Goal: Task Accomplishment & Management: Manage account settings

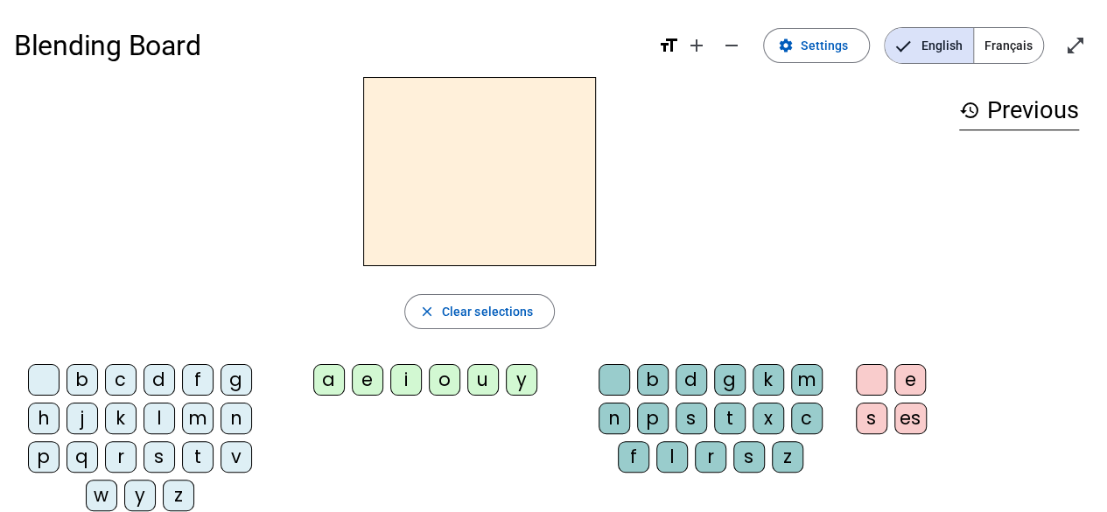
click at [1021, 39] on span "Français" at bounding box center [1008, 45] width 69 height 35
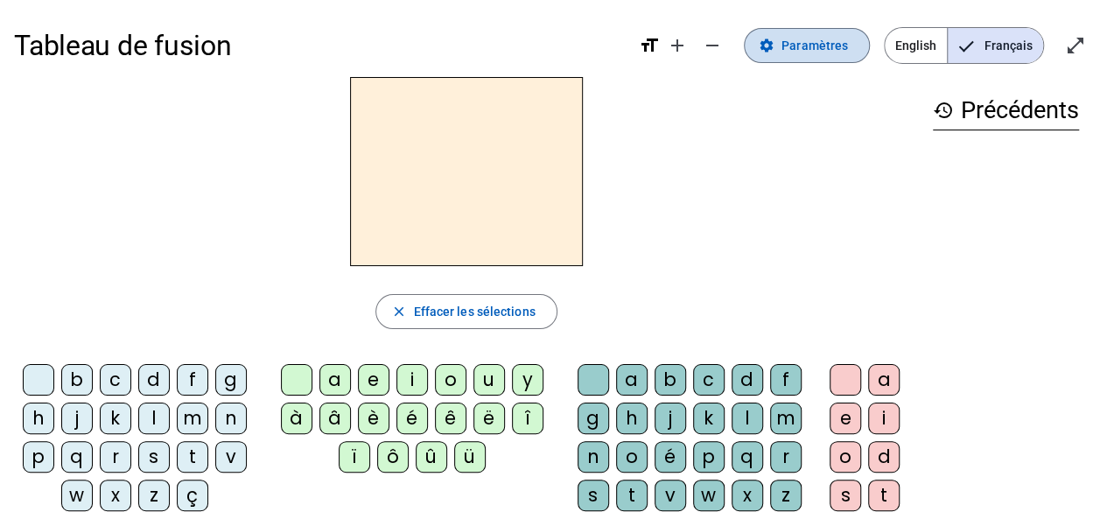
click at [807, 42] on span "Paramètres" at bounding box center [815, 45] width 67 height 21
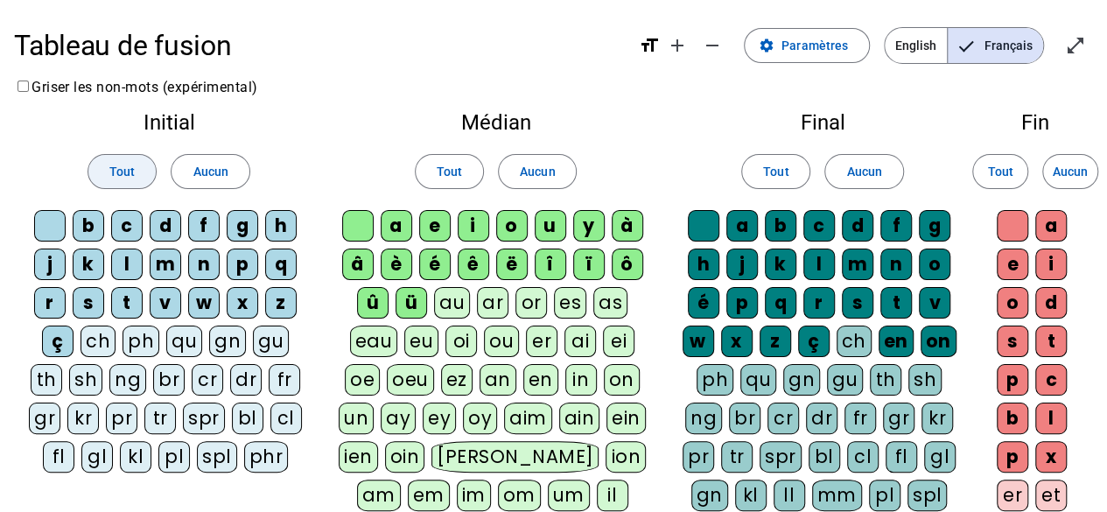
click at [125, 173] on span "Tout" at bounding box center [121, 171] width 25 height 21
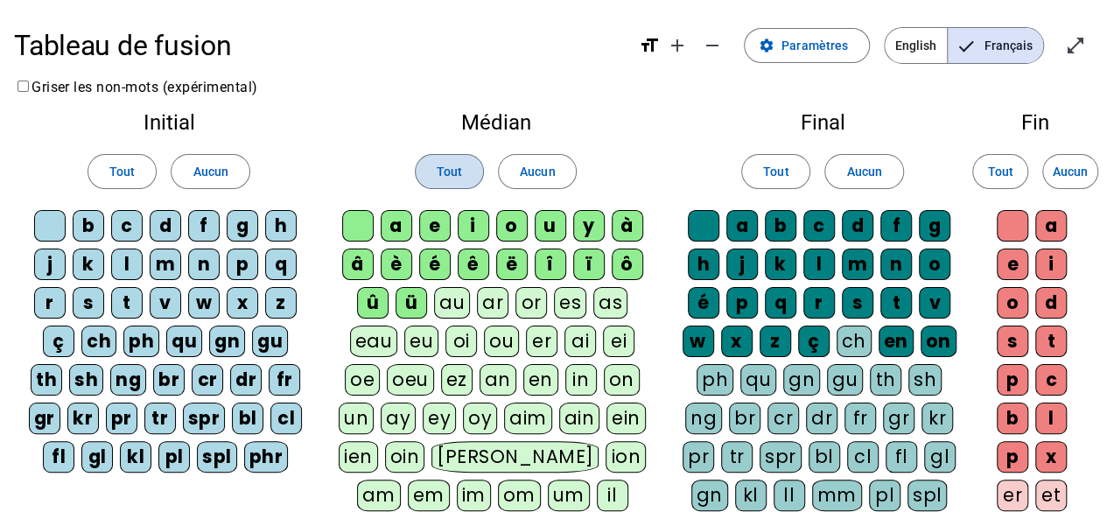
click at [462, 171] on span at bounding box center [449, 172] width 67 height 42
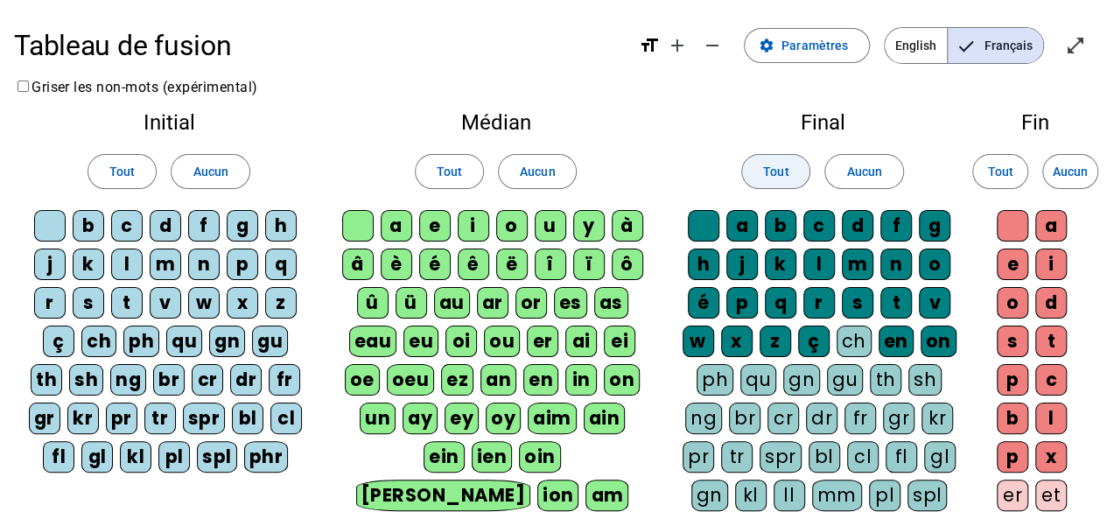
click at [768, 173] on span "Tout" at bounding box center [775, 171] width 25 height 21
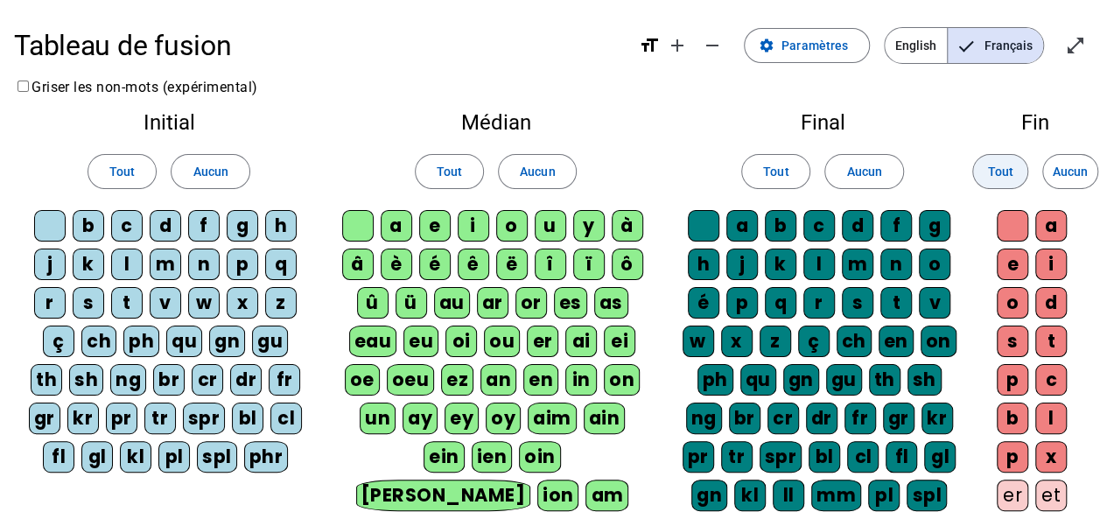
click at [999, 165] on span "Tout" at bounding box center [999, 171] width 25 height 21
click at [1005, 40] on span "Français" at bounding box center [995, 45] width 95 height 35
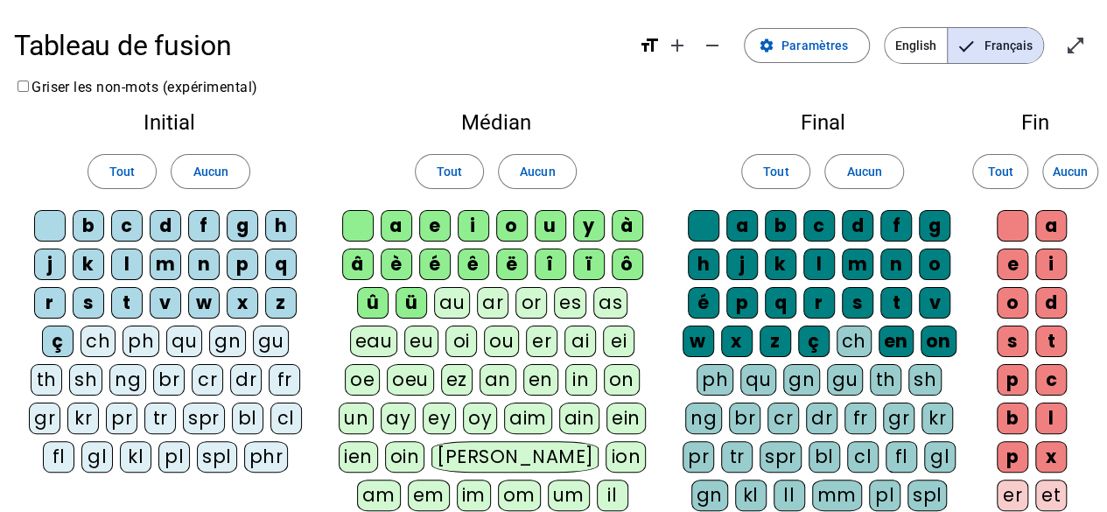
click at [1005, 39] on span "Français" at bounding box center [995, 45] width 95 height 35
click at [999, 168] on span "Tout" at bounding box center [999, 171] width 25 height 21
click at [768, 173] on span "Tout" at bounding box center [775, 171] width 25 height 21
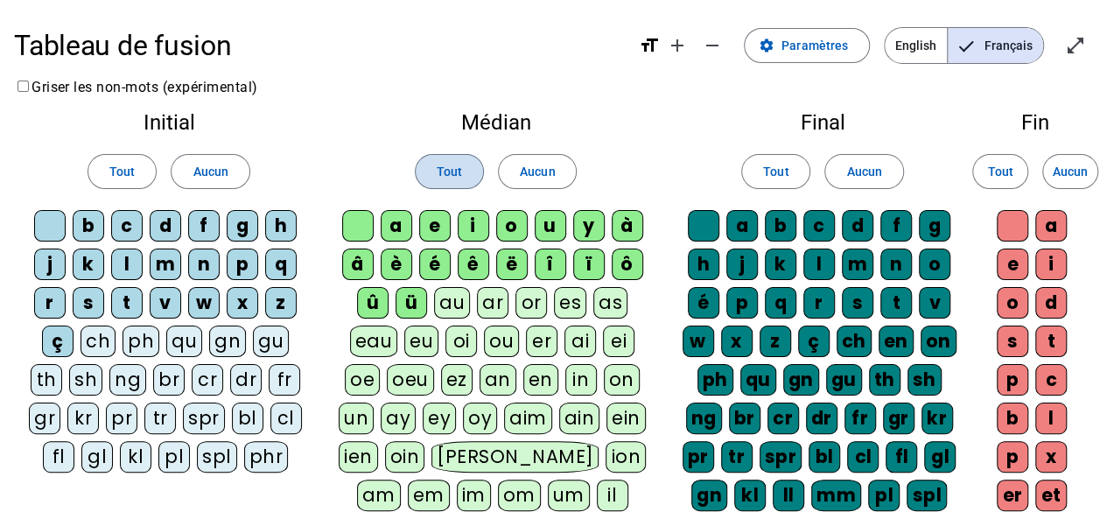
click at [430, 169] on span at bounding box center [449, 172] width 67 height 42
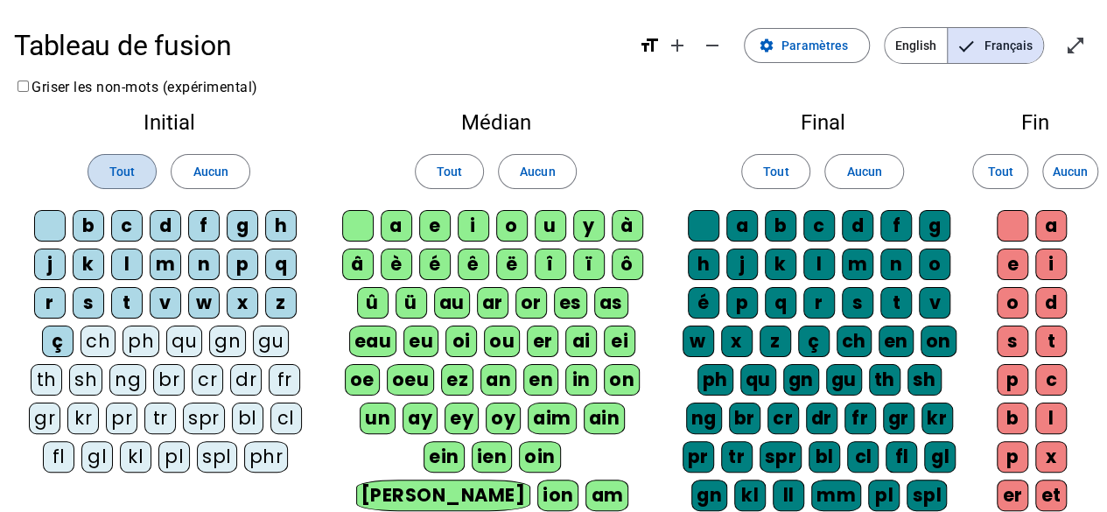
click at [112, 171] on span "Tout" at bounding box center [121, 171] width 25 height 21
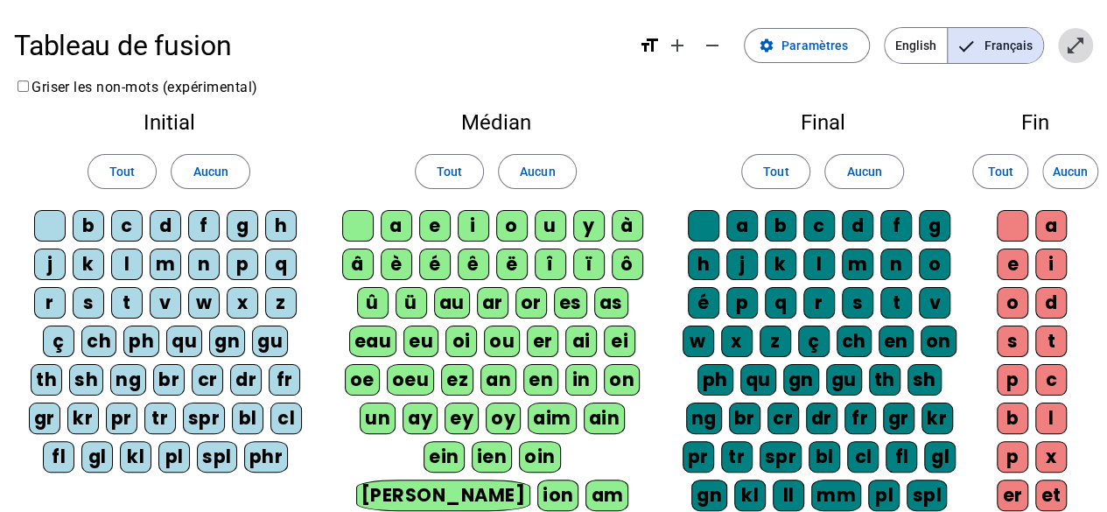
click at [1069, 45] on mat-icon "open_in_full" at bounding box center [1075, 45] width 21 height 21
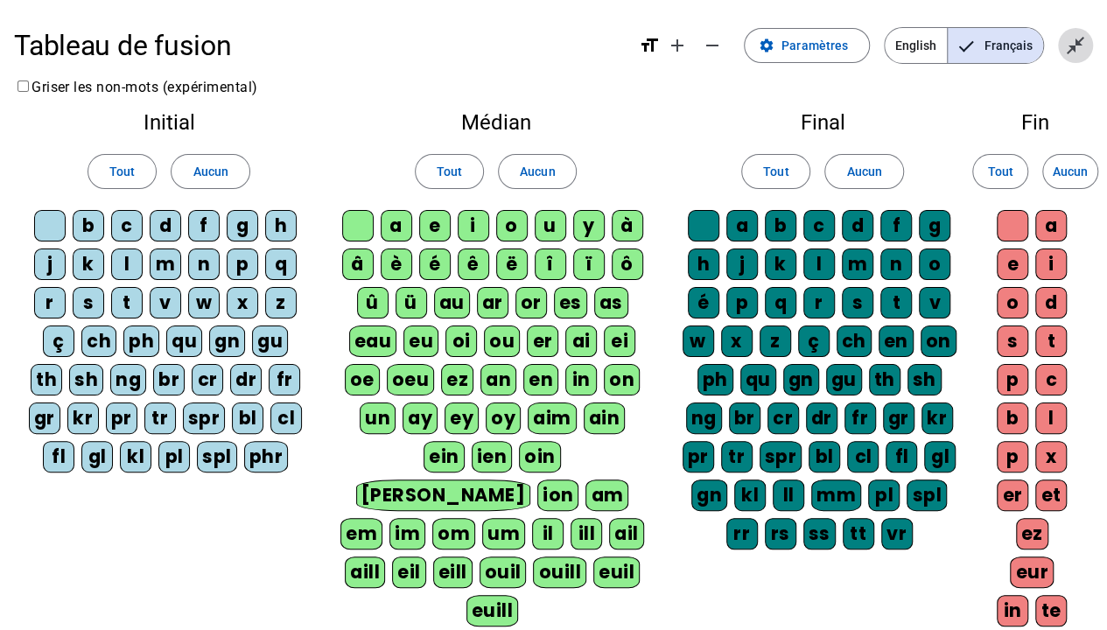
click at [1079, 39] on mat-icon "close_fullscreen" at bounding box center [1075, 45] width 21 height 21
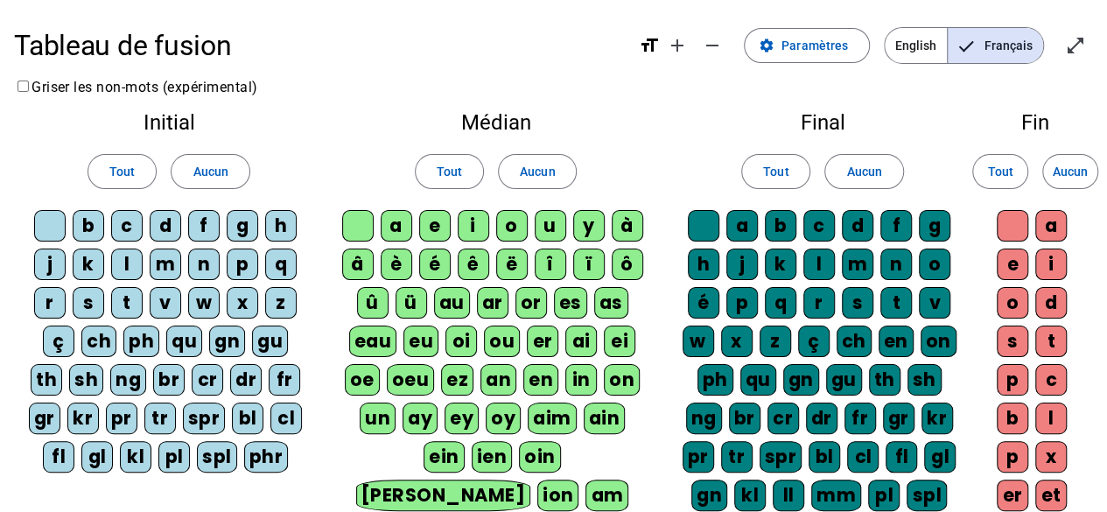
scroll to position [350, 0]
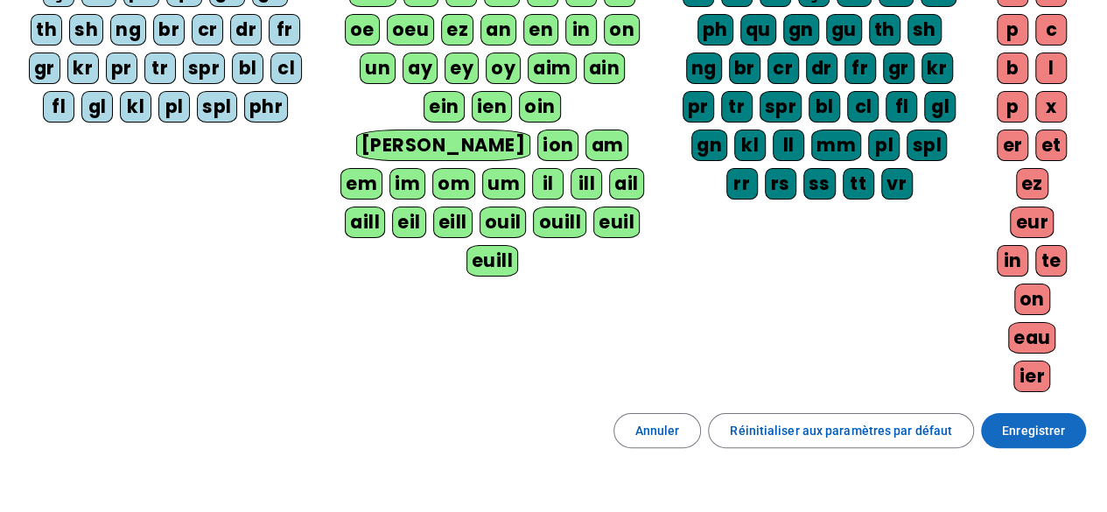
click at [1058, 420] on span "Enregistrer" at bounding box center [1033, 430] width 63 height 21
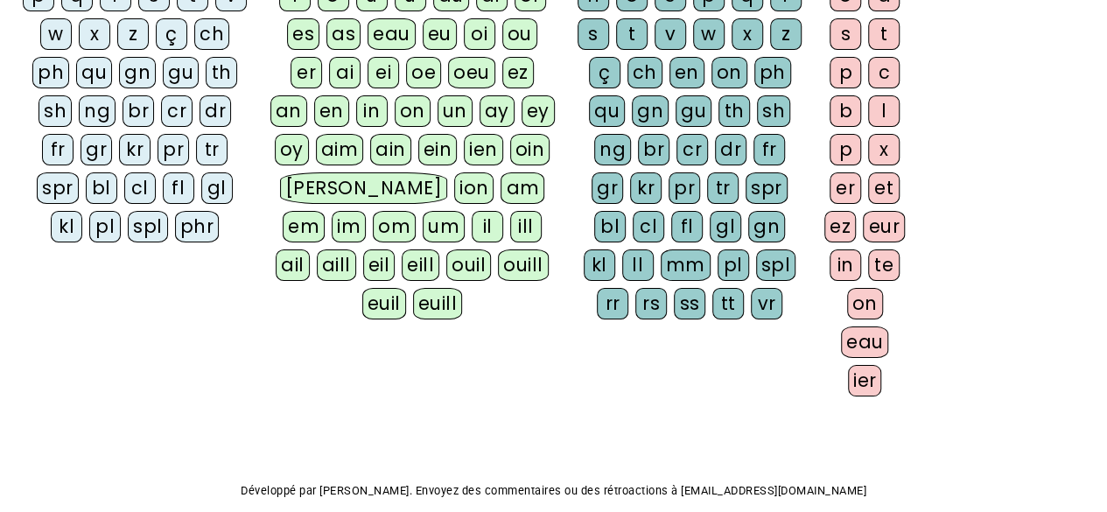
scroll to position [24, 0]
